Goal: Task Accomplishment & Management: Use online tool/utility

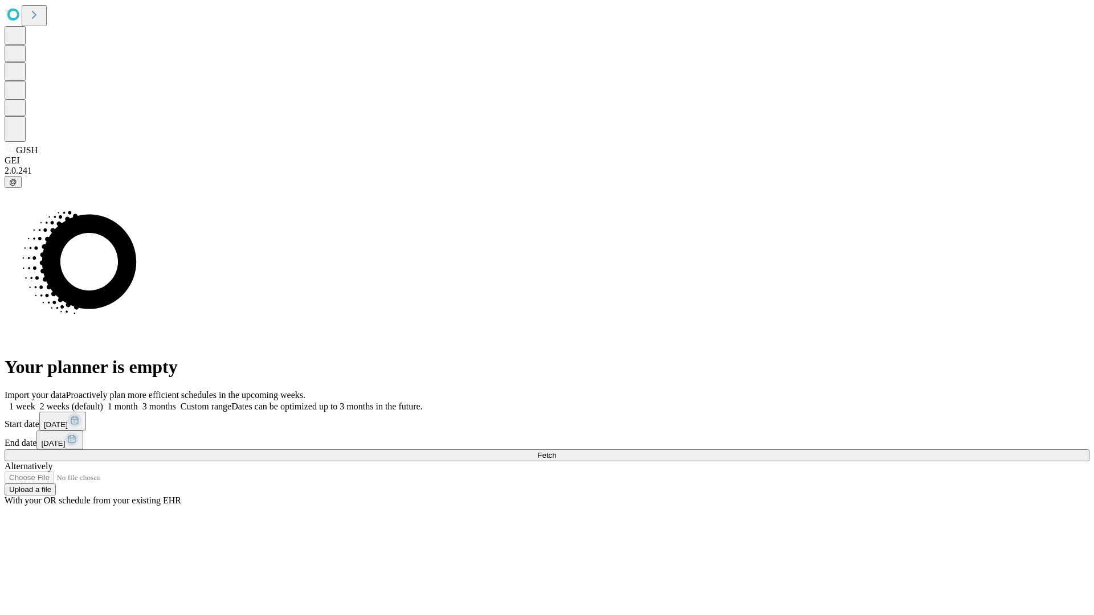
click at [556, 451] on span "Fetch" at bounding box center [546, 455] width 19 height 9
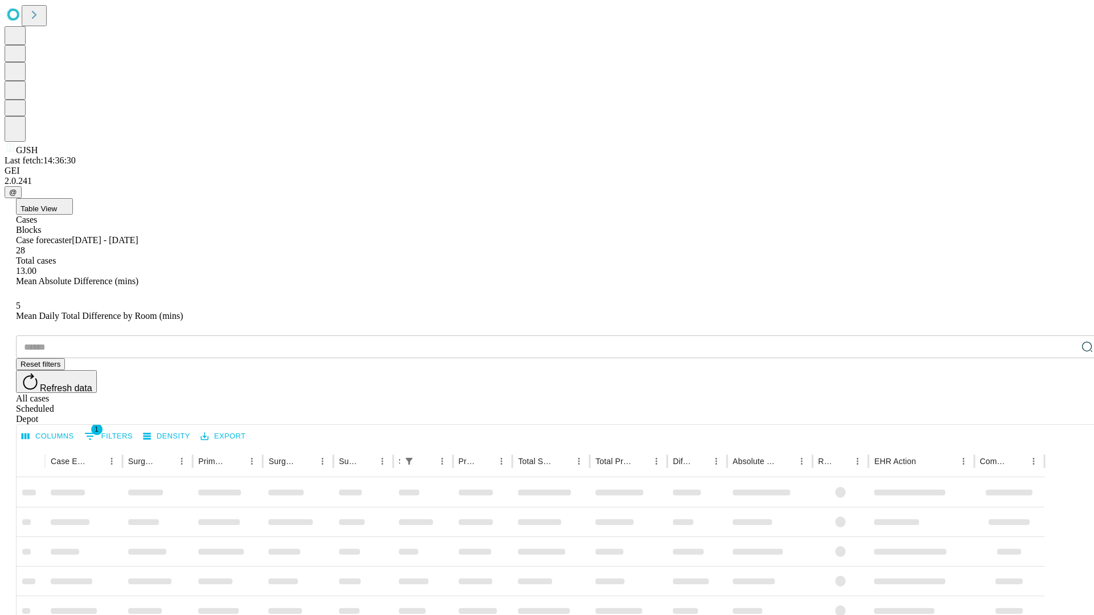
click at [1064, 414] on div "Depot" at bounding box center [558, 419] width 1085 height 10
